Goal: Task Accomplishment & Management: Manage account settings

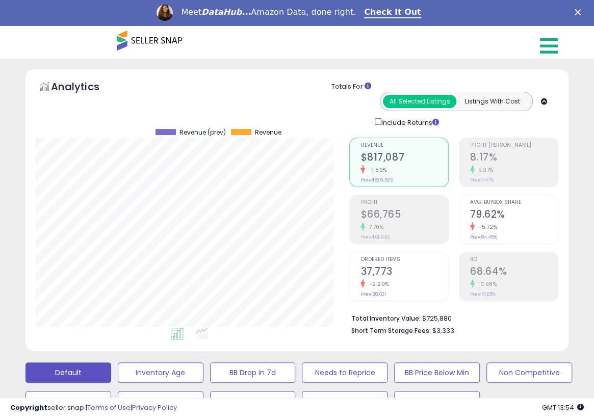
click at [543, 53] on icon at bounding box center [549, 46] width 18 height 20
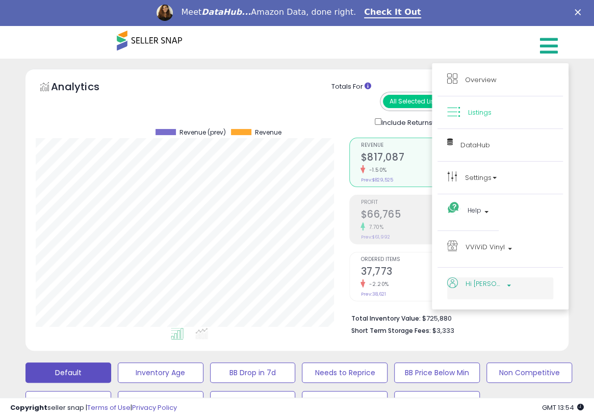
click at [507, 285] on b at bounding box center [509, 288] width 4 height 7
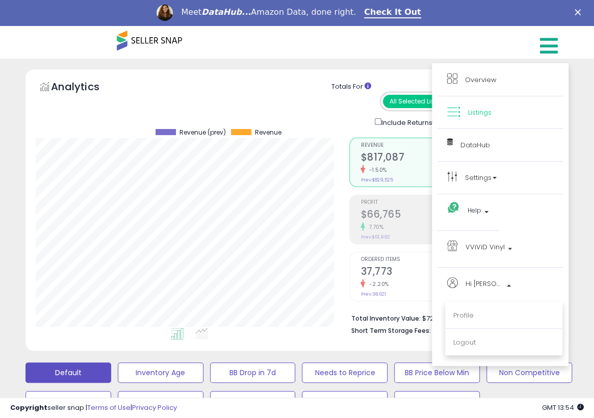
click at [581, 11] on polygon "Close" at bounding box center [578, 12] width 6 height 6
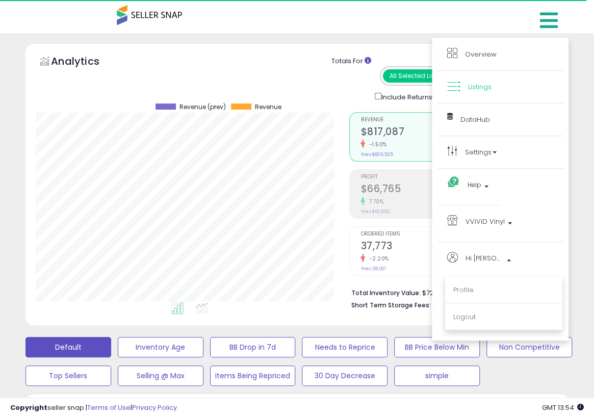
click at [528, 18] on nav "Overview Listings DataHub Beta Help" at bounding box center [296, 21] width 609 height 43
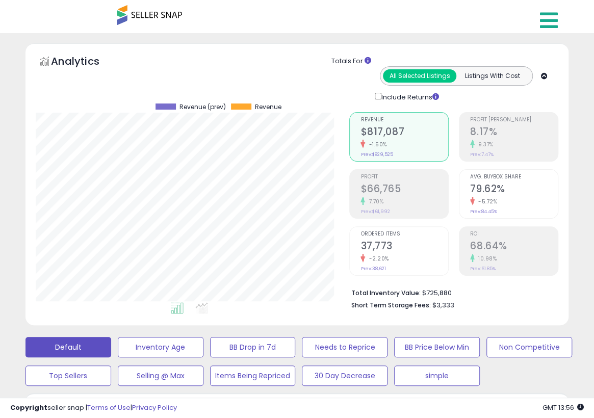
click at [556, 19] on icon at bounding box center [549, 20] width 18 height 20
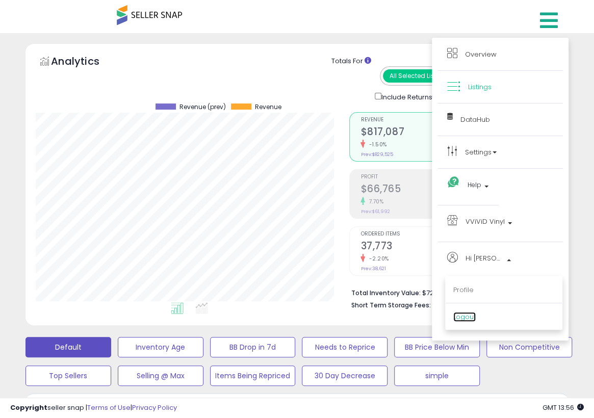
click at [470, 315] on link "Logout" at bounding box center [464, 317] width 22 height 10
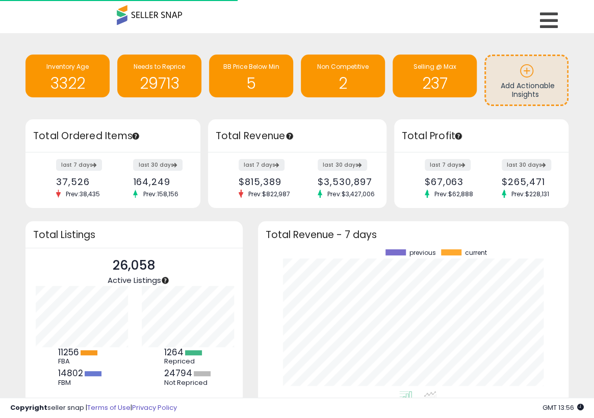
scroll to position [142, 290]
